Goal: Task Accomplishment & Management: Manage account settings

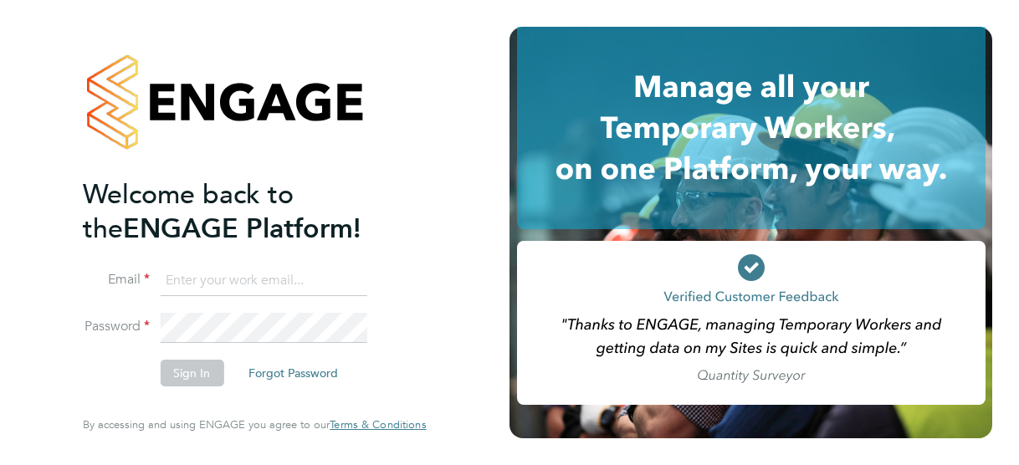
type input "[PERSON_NAME][EMAIL_ADDRESS][DOMAIN_NAME]"
click at [188, 375] on button "Sign In" at bounding box center [192, 373] width 64 height 27
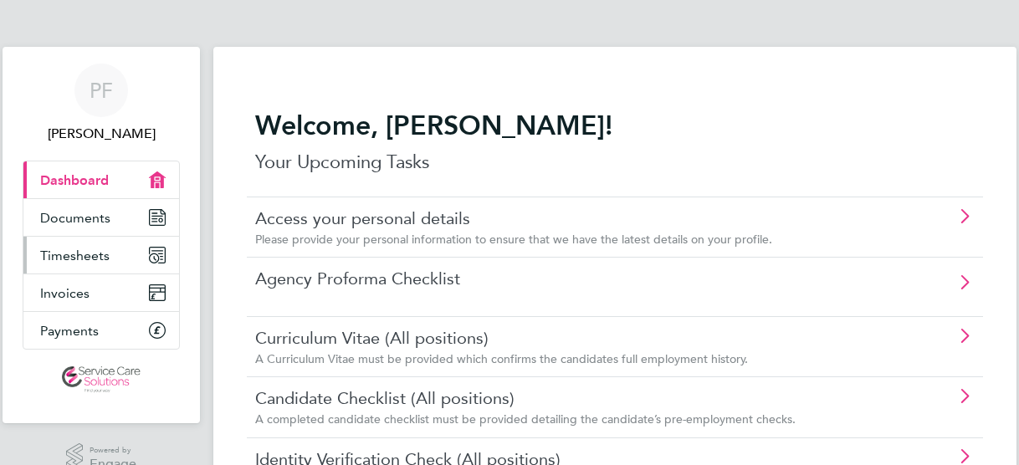
click at [159, 260] on icon "Main navigation" at bounding box center [157, 255] width 15 height 15
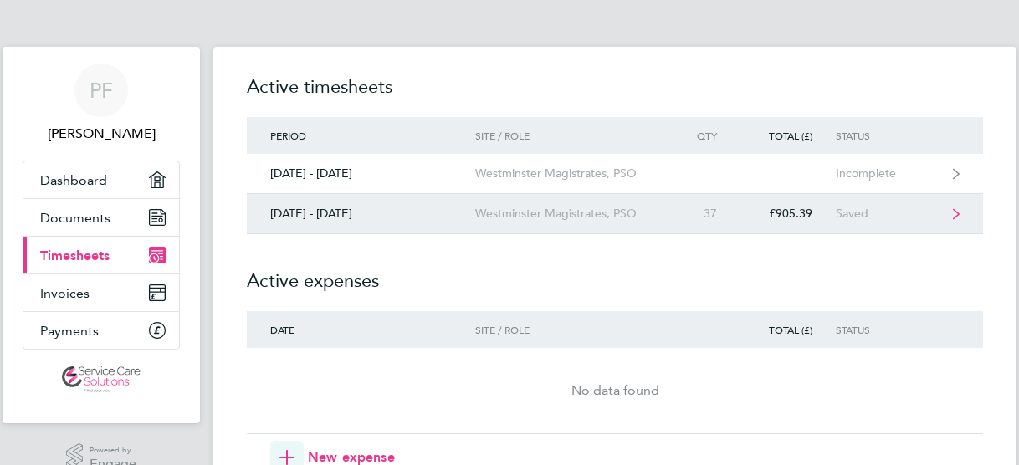
click at [315, 220] on link "22 - 28 Sept 2025 Westminster Magistrates, PSO 37 £905.39 Saved" at bounding box center [615, 214] width 736 height 40
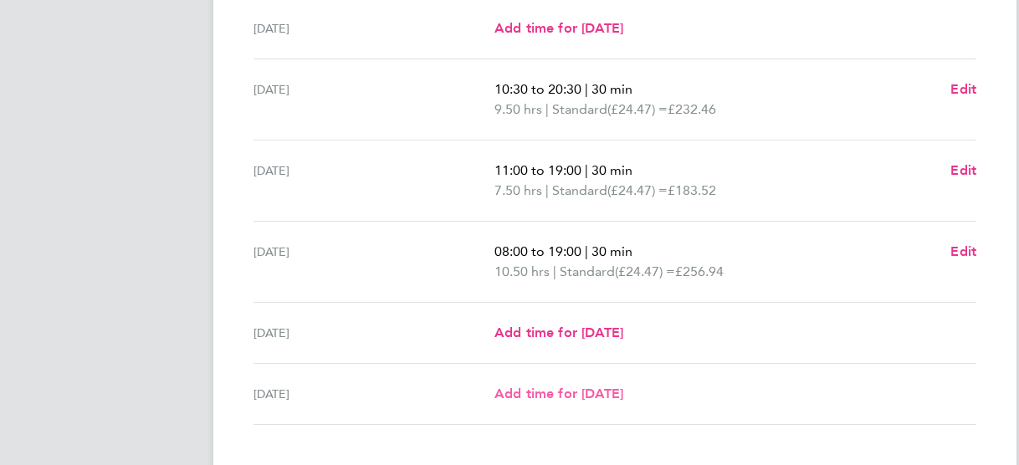
scroll to position [667, 0]
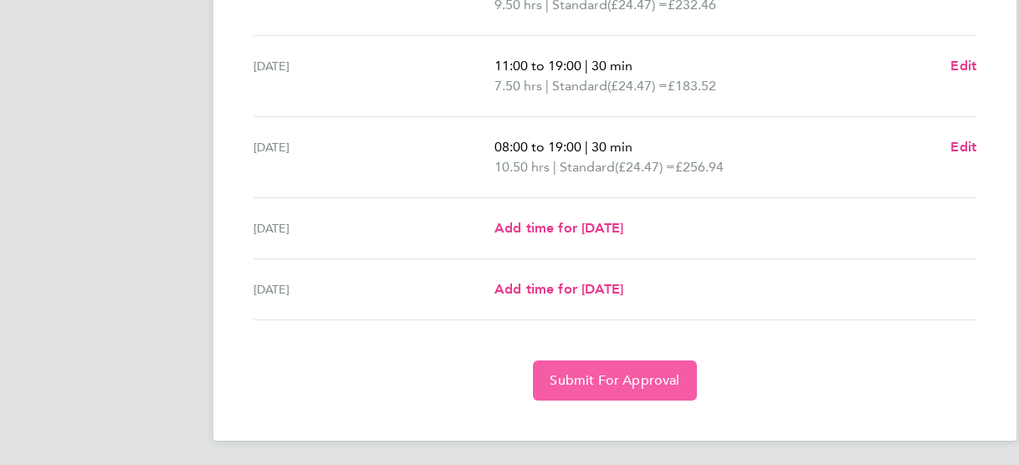
click at [586, 379] on span "Submit For Approval" at bounding box center [615, 380] width 130 height 17
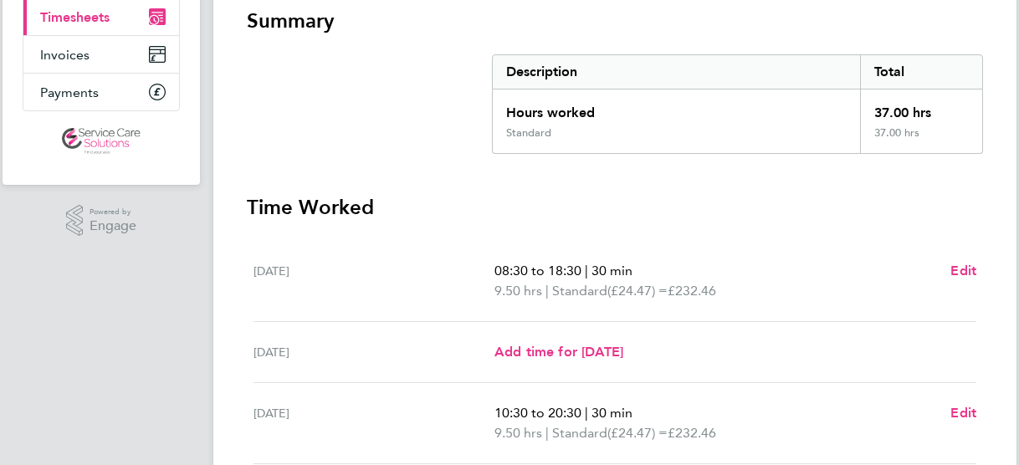
scroll to position [84, 0]
